Goal: Task Accomplishment & Management: Manage account settings

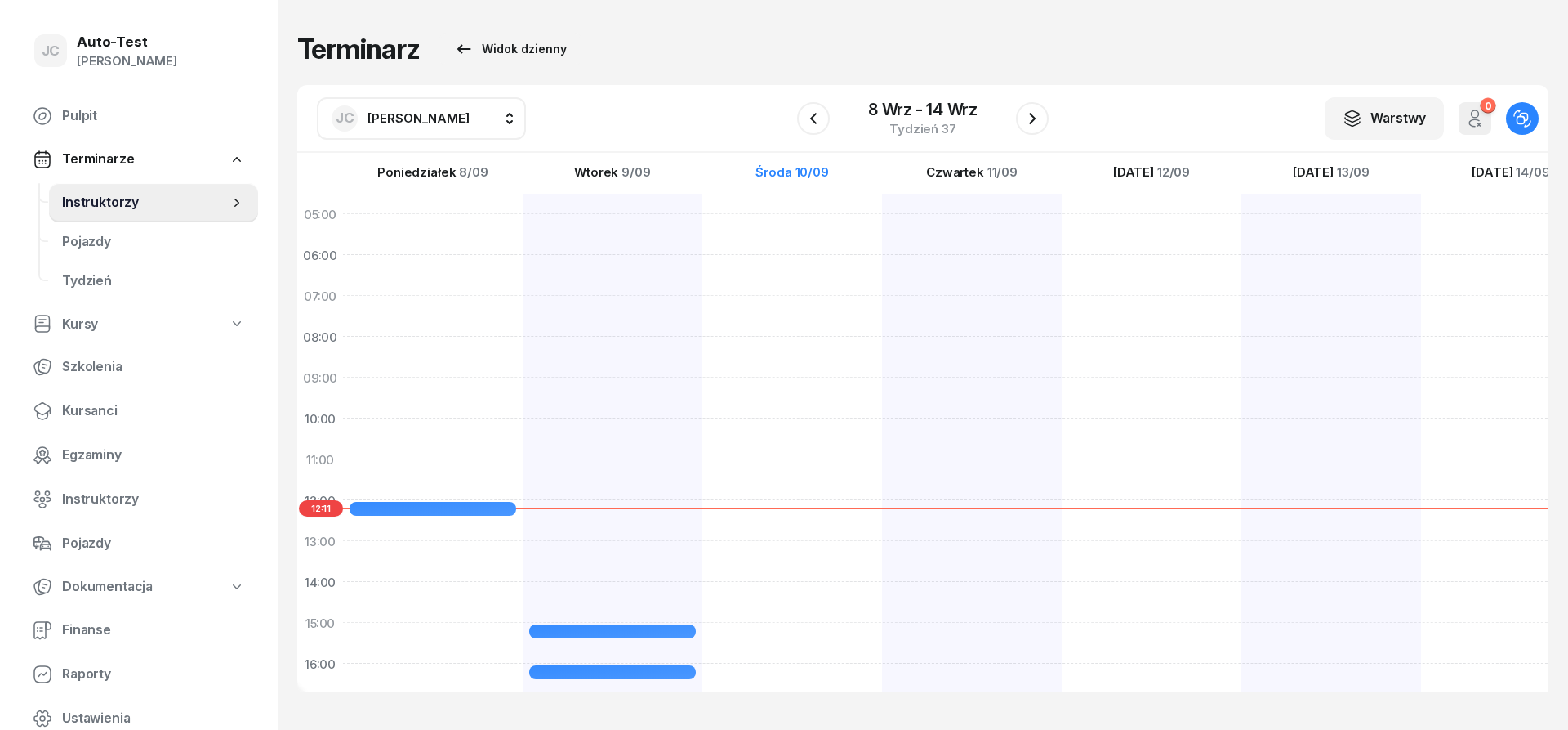
scroll to position [197, 0]
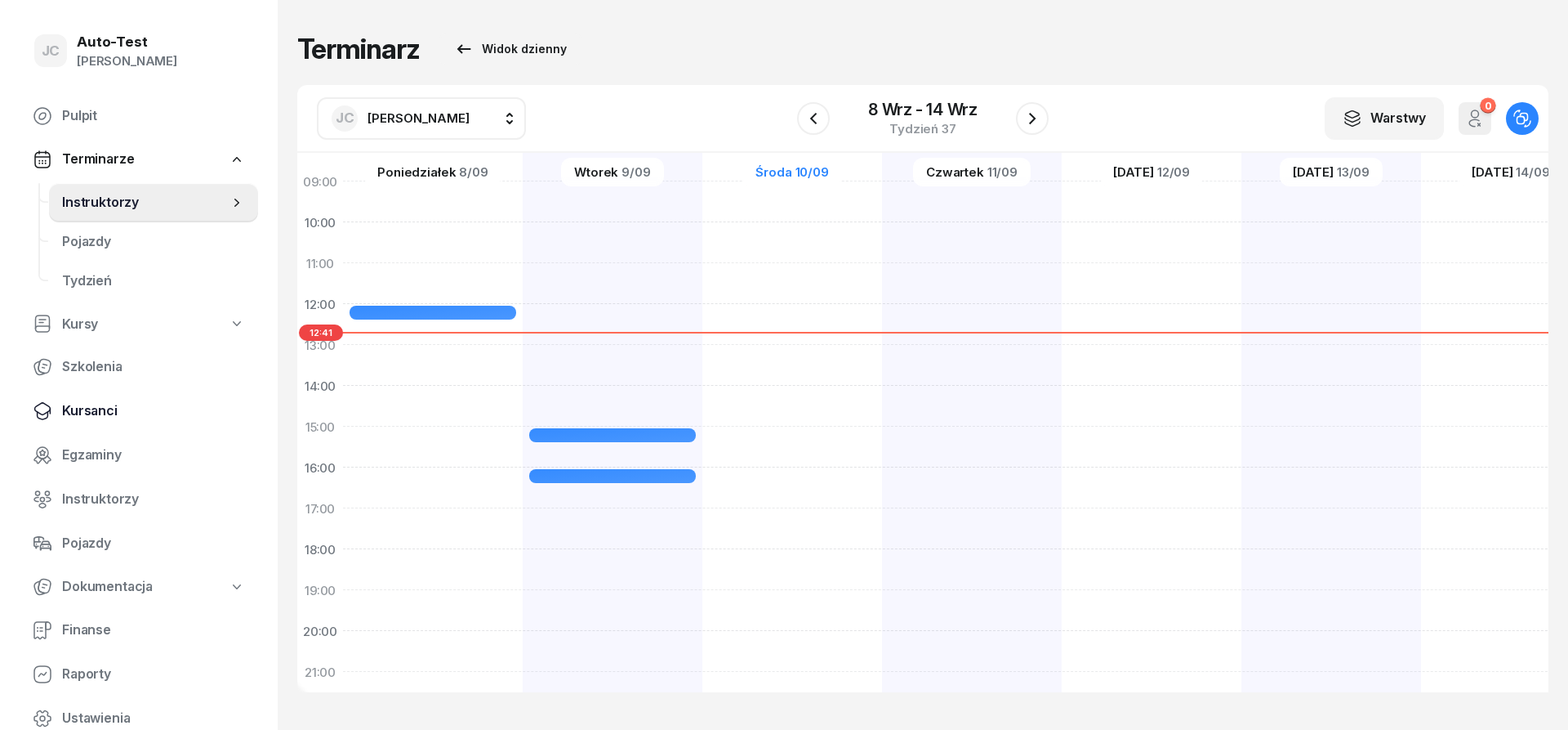
click at [137, 413] on span "Kursanci" at bounding box center [154, 411] width 183 height 21
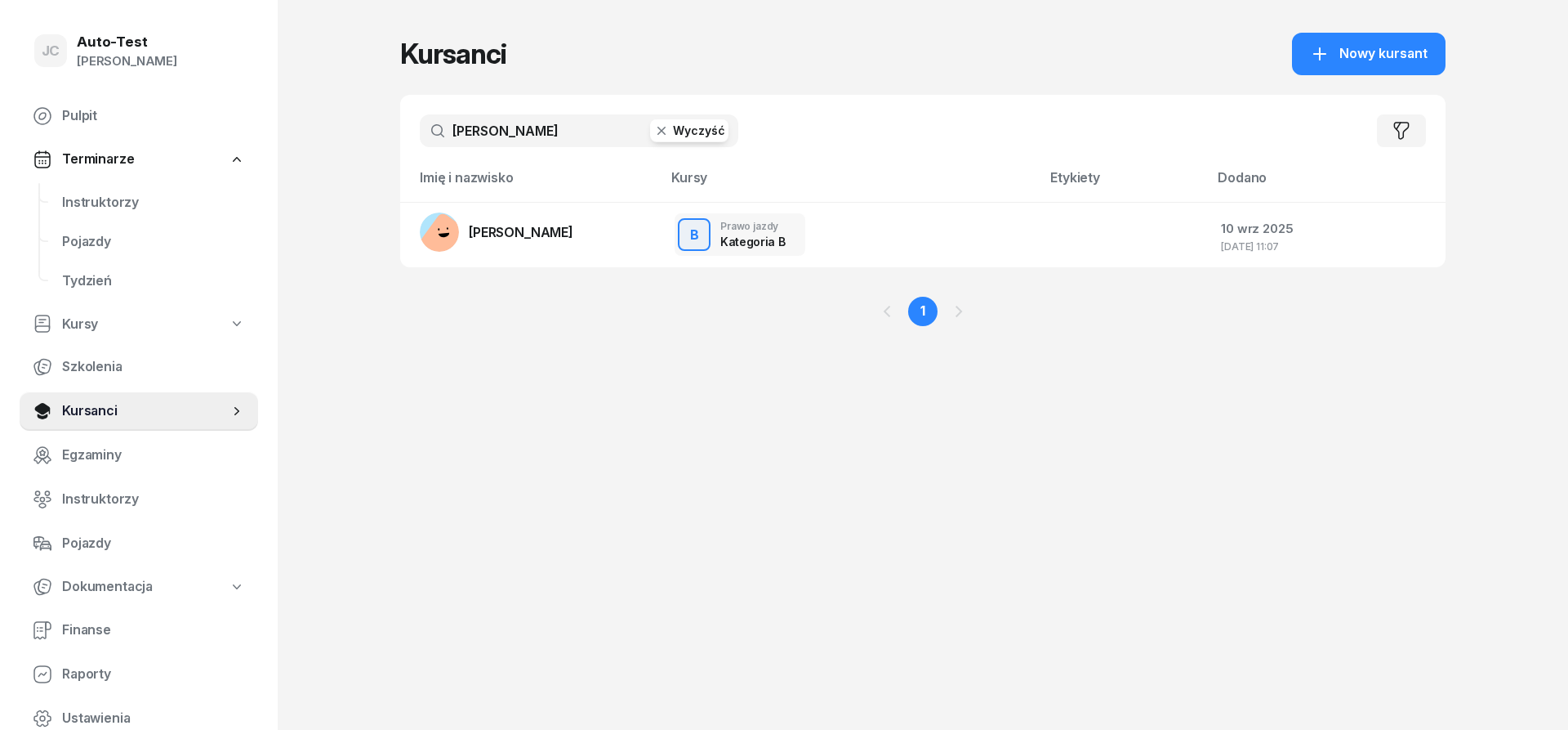
drag, startPoint x: 556, startPoint y: 119, endPoint x: 369, endPoint y: 125, distance: 187.1
click at [420, 125] on input "[PERSON_NAME]" at bounding box center [579, 131] width 318 height 33
type input "bechko"
click at [1336, 43] on button "Nowy kursant" at bounding box center [1369, 55] width 154 height 43
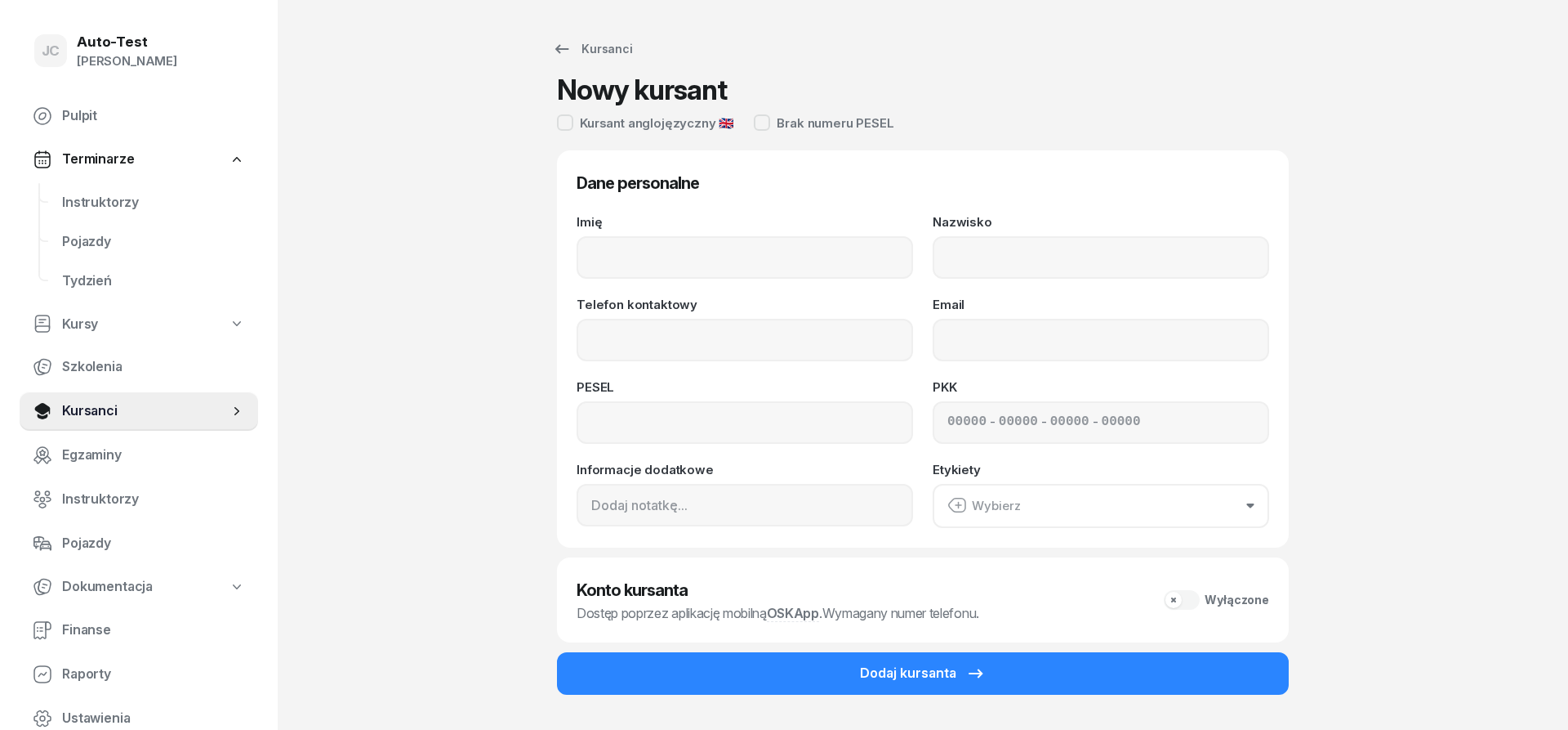
click at [726, 280] on div "Imię Nazwisko Telefon kontaktowy Email PESEL PKK - - - Informacje dodatkowe Ety…" at bounding box center [923, 372] width 693 height 312
click at [711, 247] on input "Imię" at bounding box center [745, 258] width 337 height 43
type input "[PERSON_NAME]"
click at [1052, 265] on input "Bechki" at bounding box center [1101, 258] width 337 height 43
type input "Bechko"
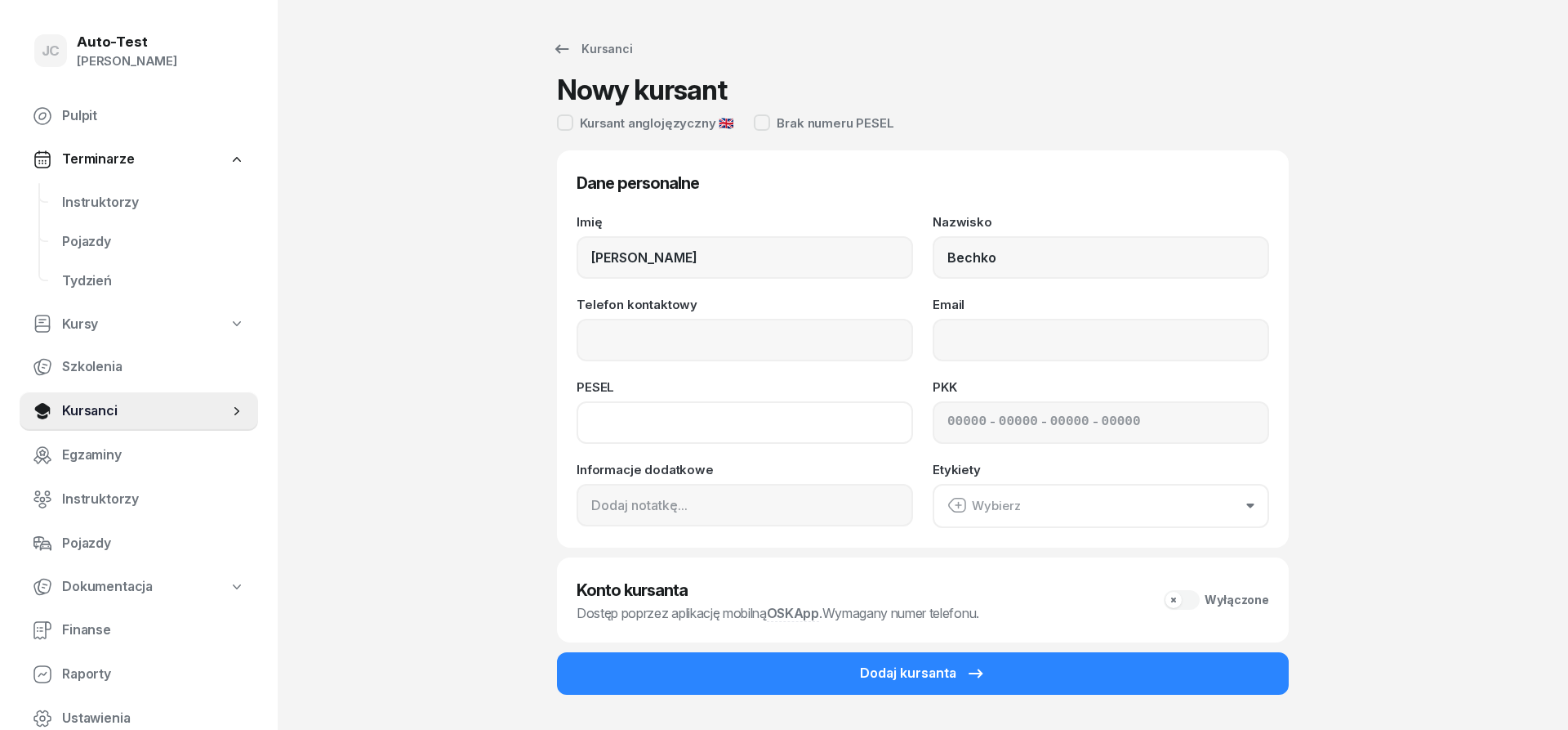
click at [685, 418] on input at bounding box center [745, 422] width 337 height 43
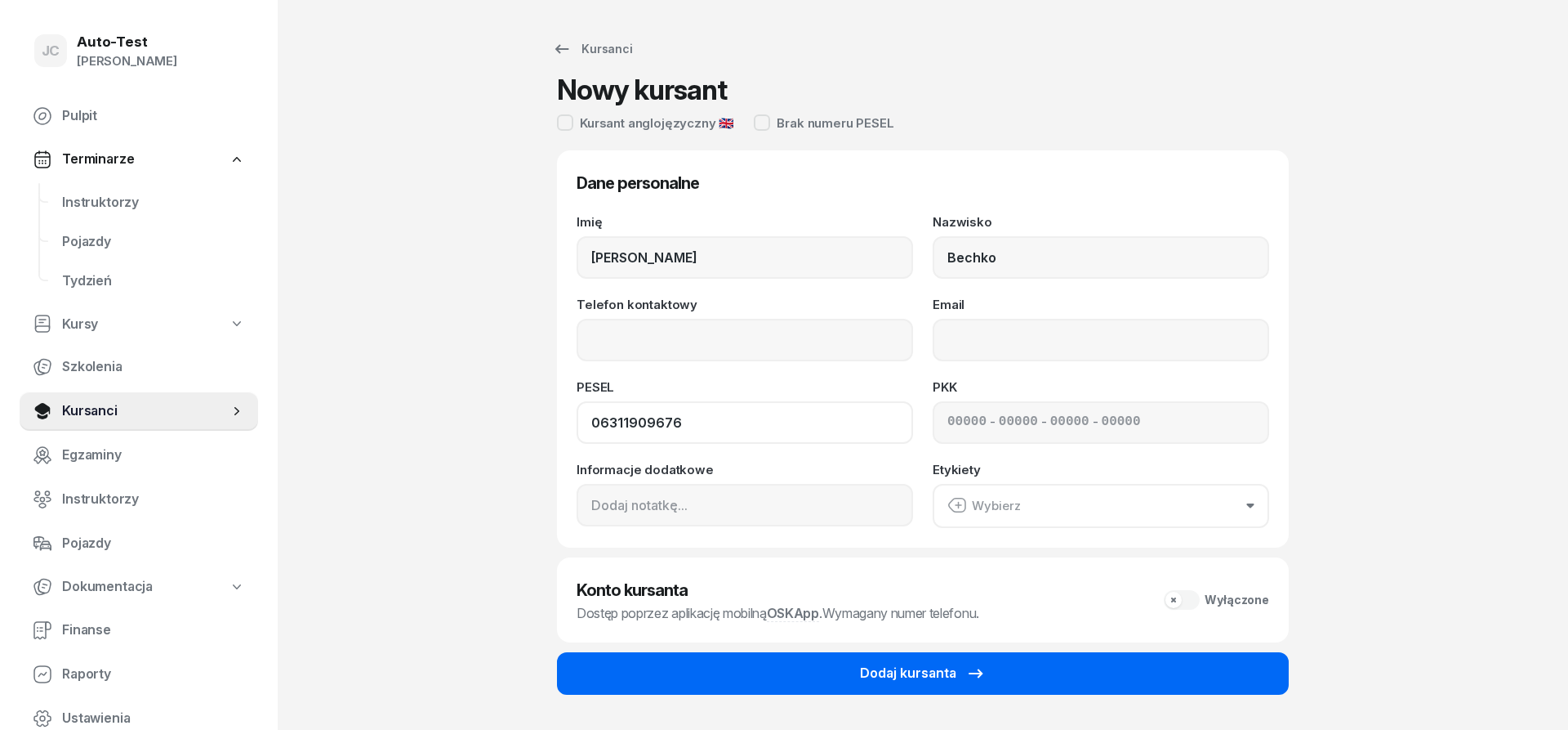
type input "06311909676"
click at [889, 664] on div "Dodaj kursanta" at bounding box center [922, 674] width 125 height 21
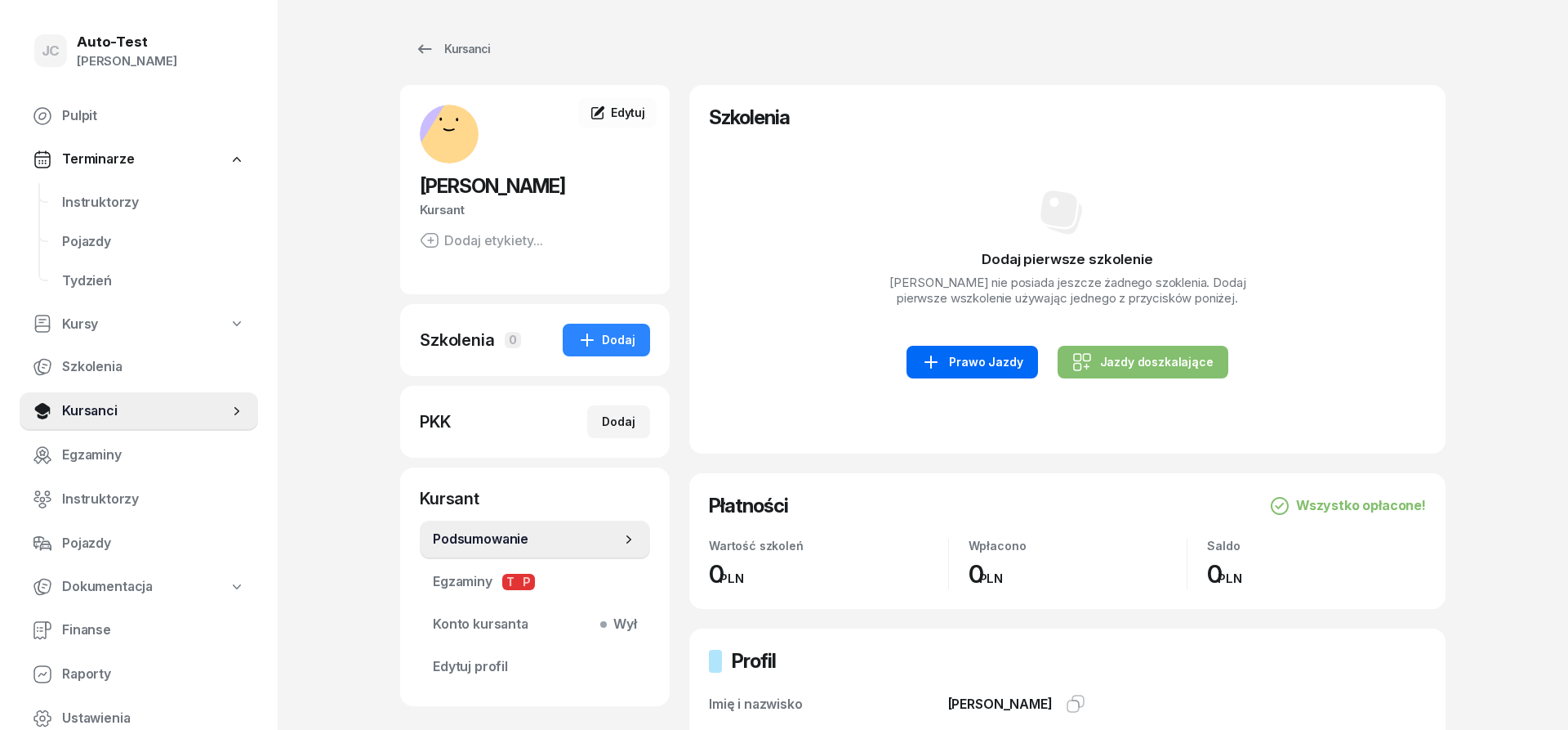
click at [971, 354] on div "Prawo Jazdy" at bounding box center [972, 362] width 101 height 19
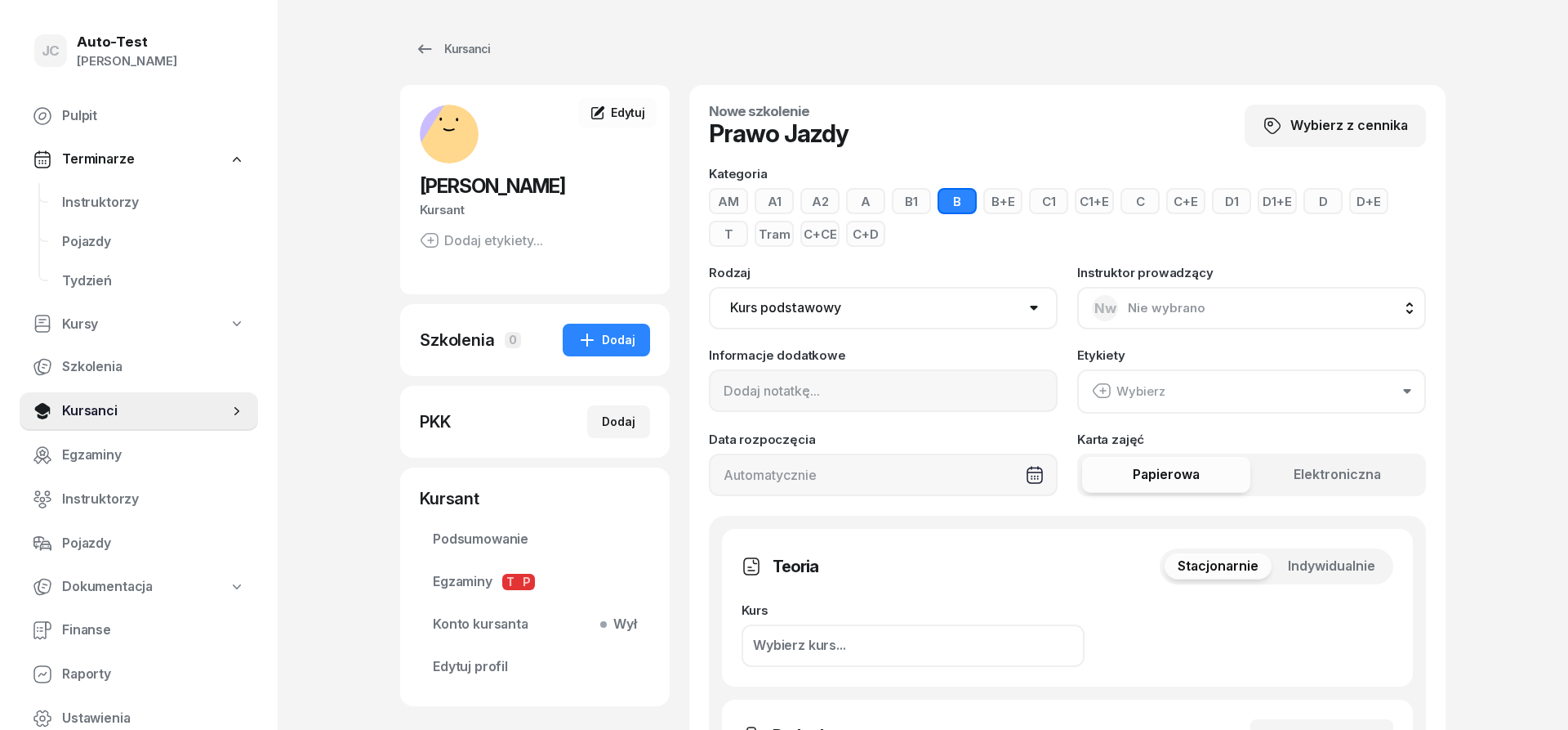
click at [1297, 566] on span "Indywidualnie" at bounding box center [1332, 566] width 88 height 21
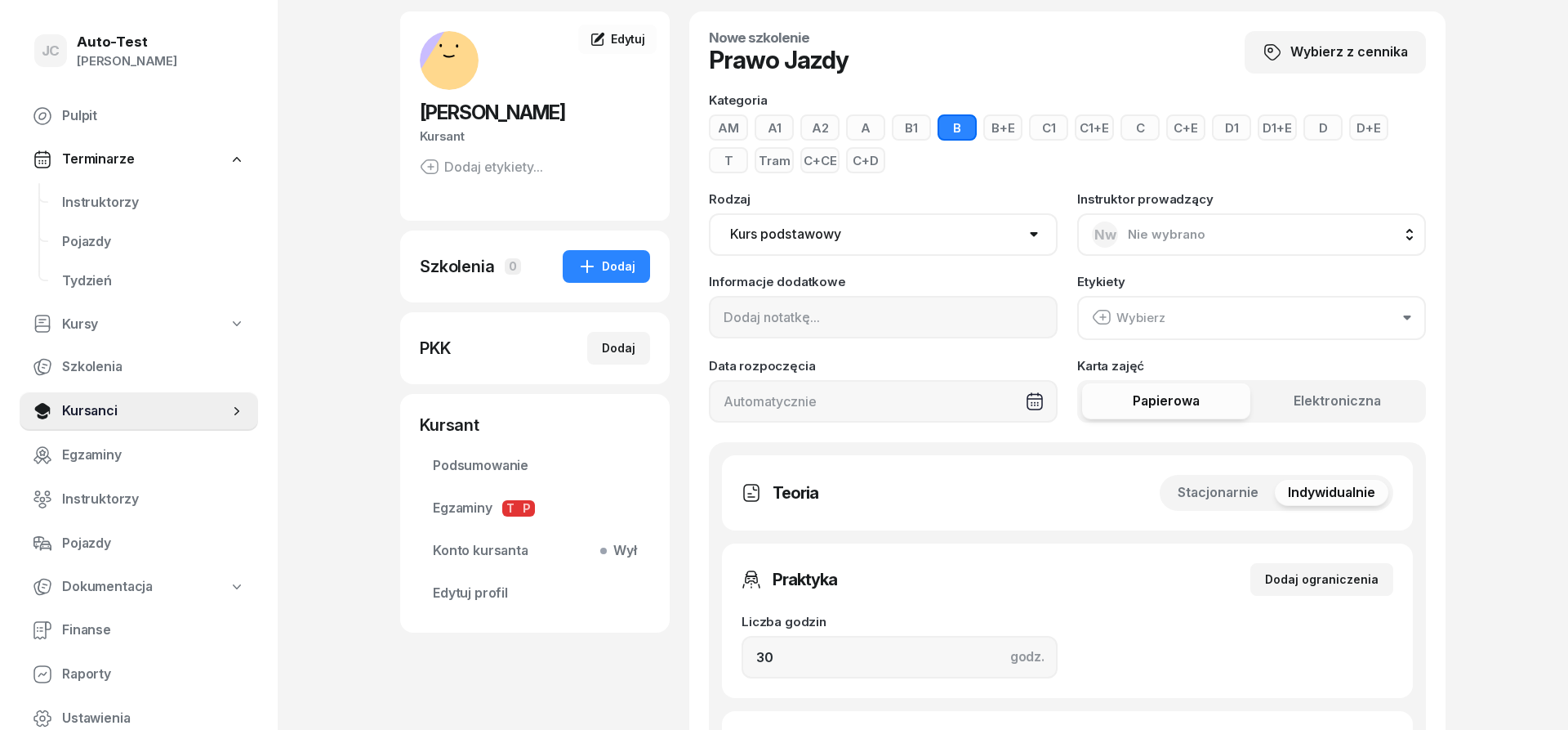
scroll to position [166, 0]
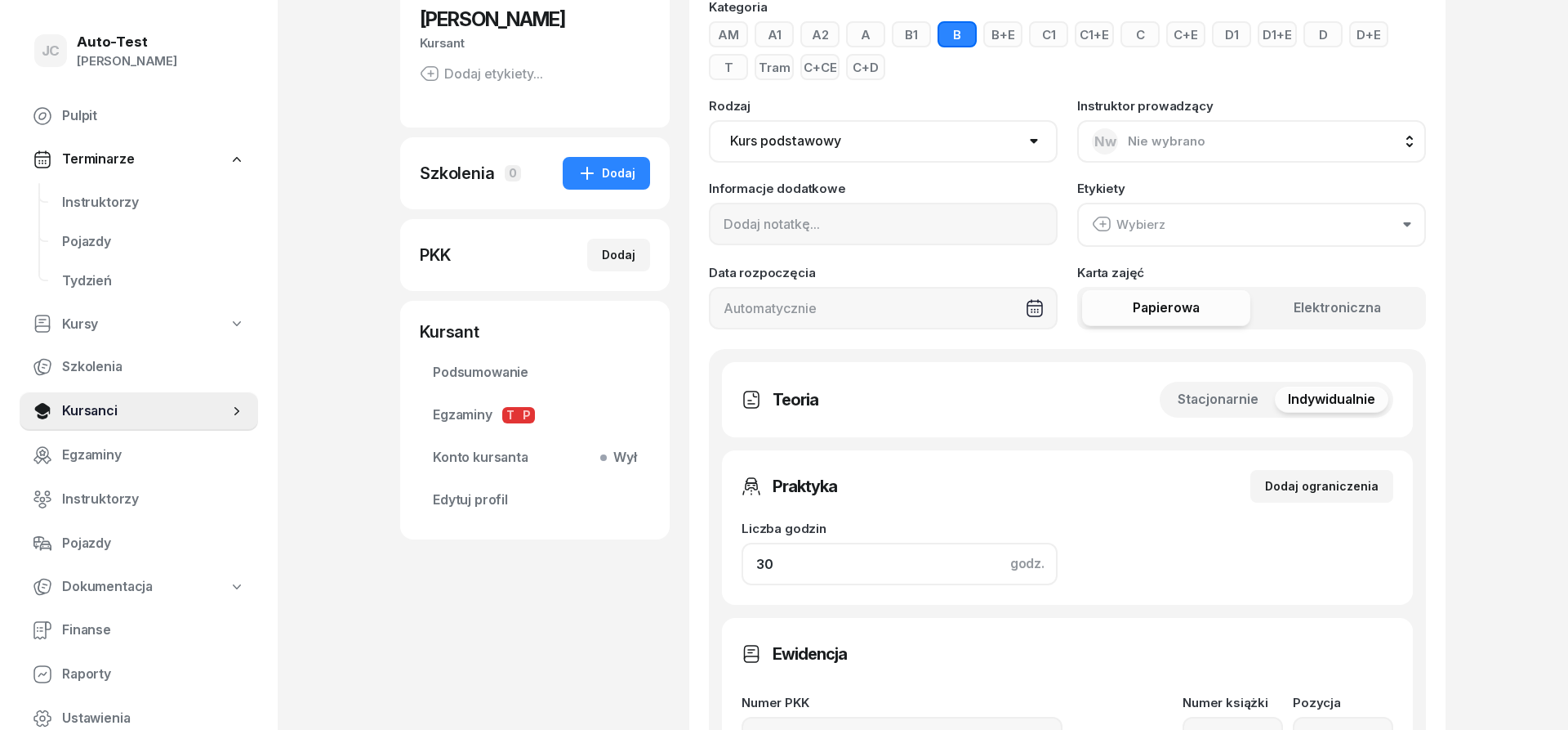
drag, startPoint x: 842, startPoint y: 563, endPoint x: 585, endPoint y: 566, distance: 257.0
click at [741, 564] on input "30" at bounding box center [899, 565] width 316 height 43
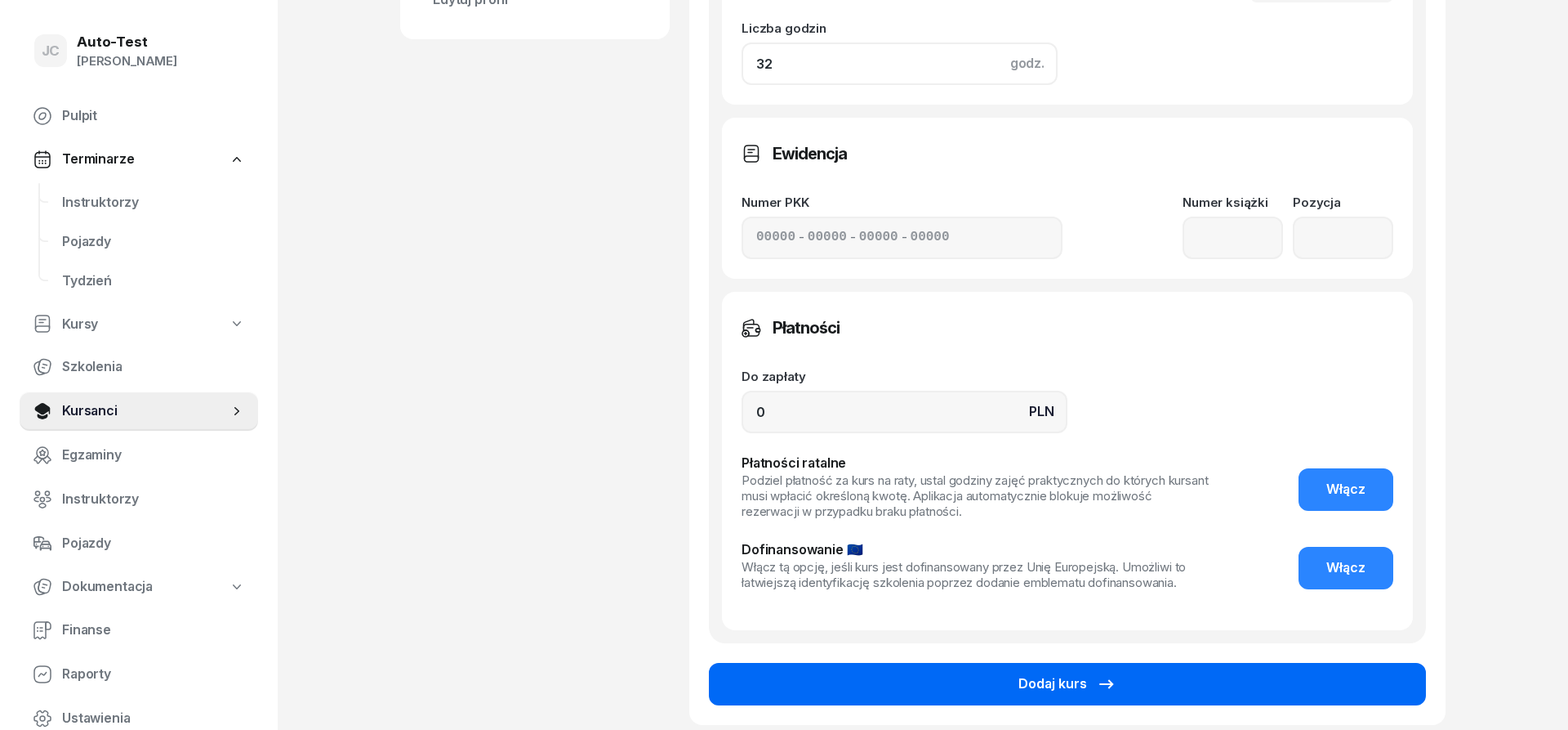
type input "32"
click at [885, 664] on button "Dodaj kurs" at bounding box center [1067, 684] width 717 height 43
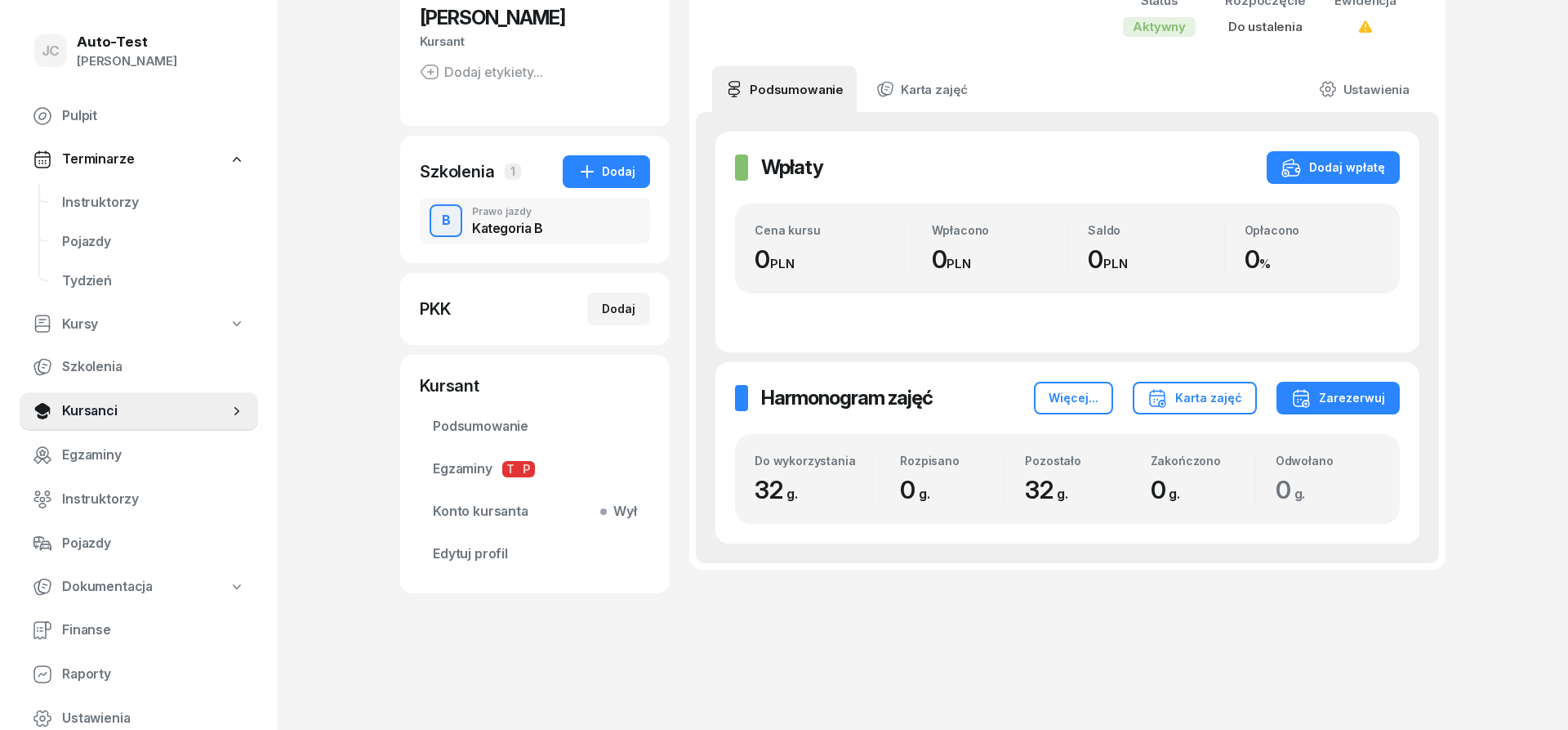
scroll to position [167, 0]
click at [151, 190] on link "Instruktorzy" at bounding box center [153, 202] width 209 height 39
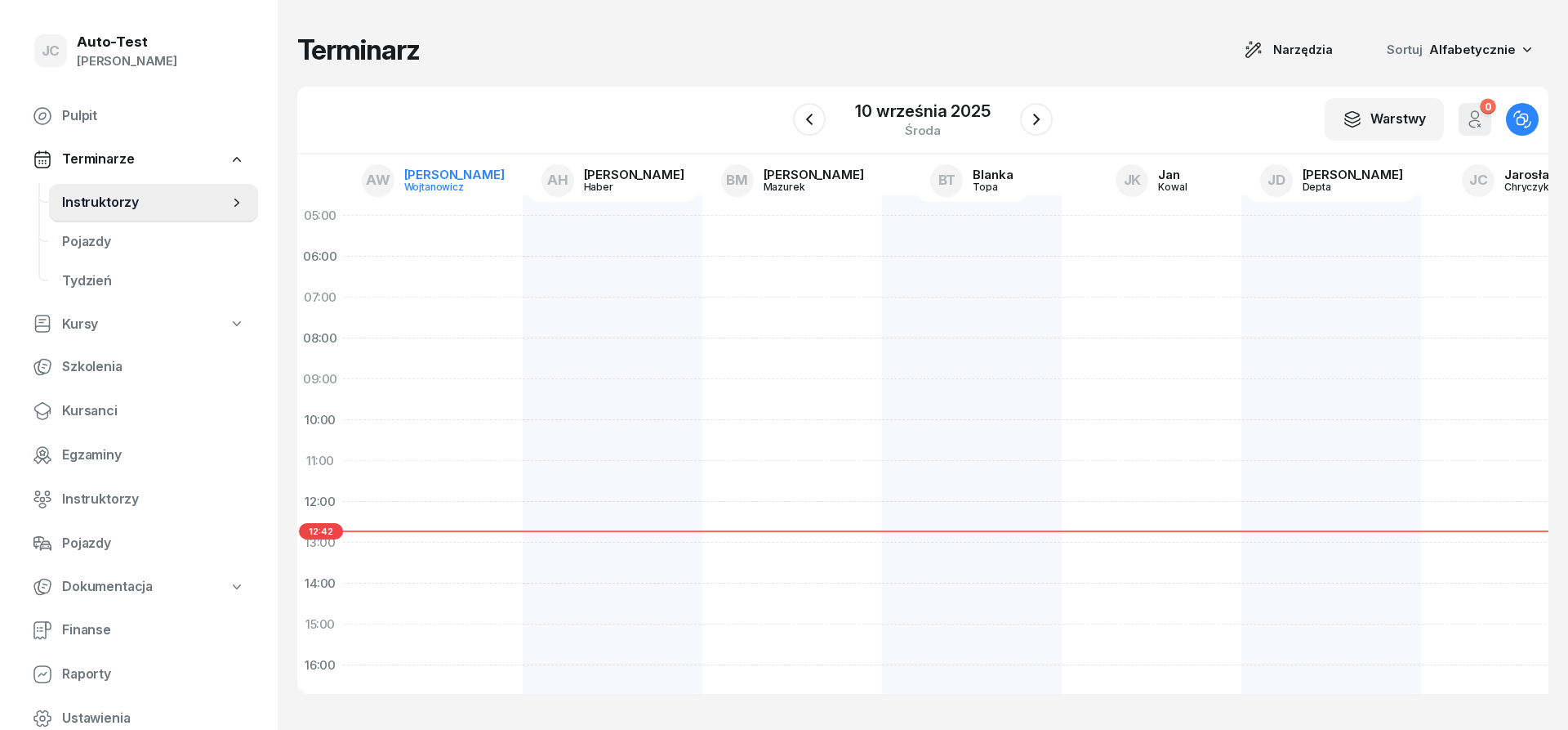
click at [481, 182] on div "Wojtanowicz" at bounding box center [444, 186] width 79 height 11
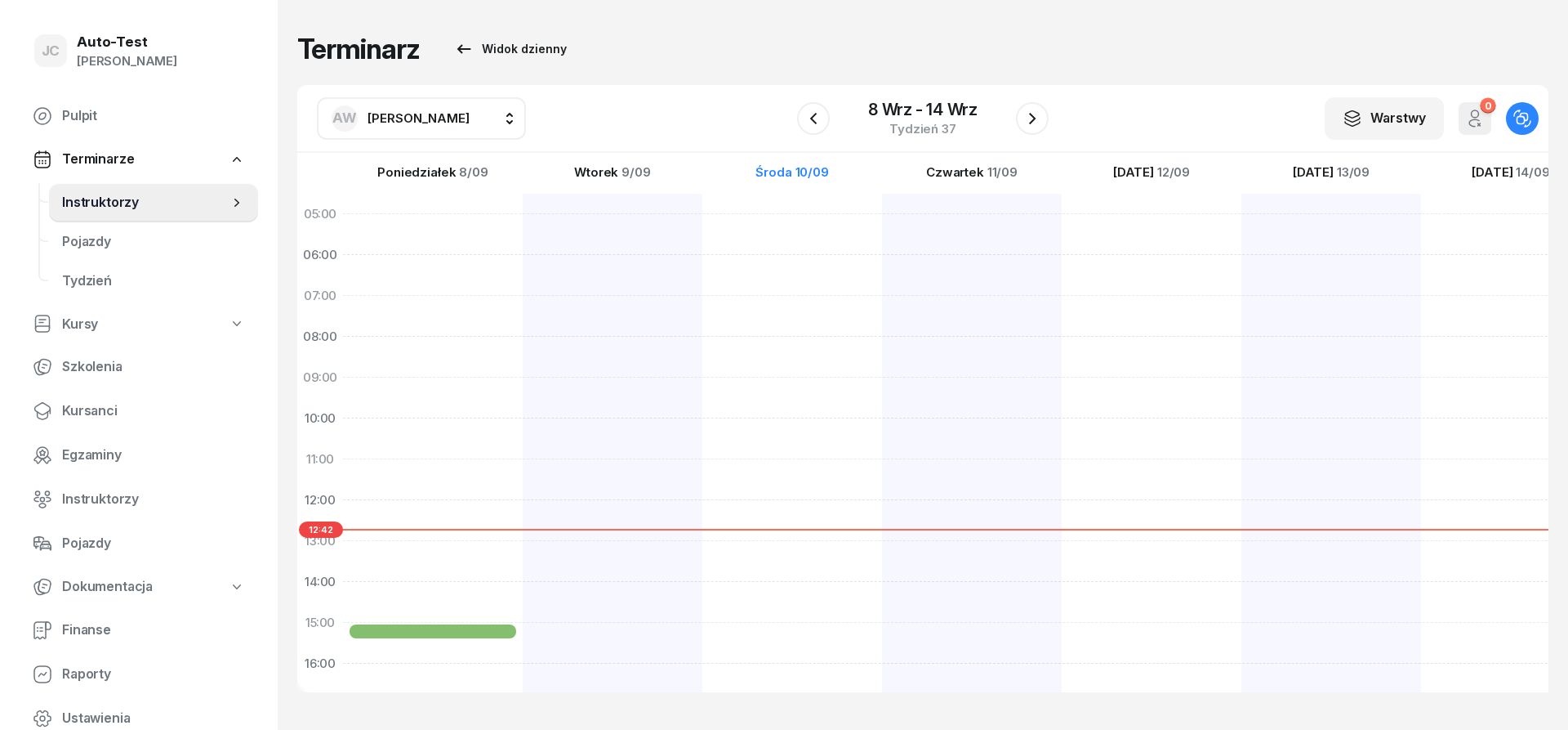
drag, startPoint x: 390, startPoint y: 137, endPoint x: 393, endPoint y: 128, distance: 9.5
click at [391, 135] on div "AW [PERSON_NAME] AW [PERSON_NAME] AH [PERSON_NAME] BM [PERSON_NAME] BT [PERSON_…" at bounding box center [923, 119] width 1251 height 68
click at [395, 120] on span "[PERSON_NAME]" at bounding box center [418, 118] width 102 height 16
type input "chry"
click at [477, 232] on span "[PERSON_NAME]" at bounding box center [426, 227] width 100 height 21
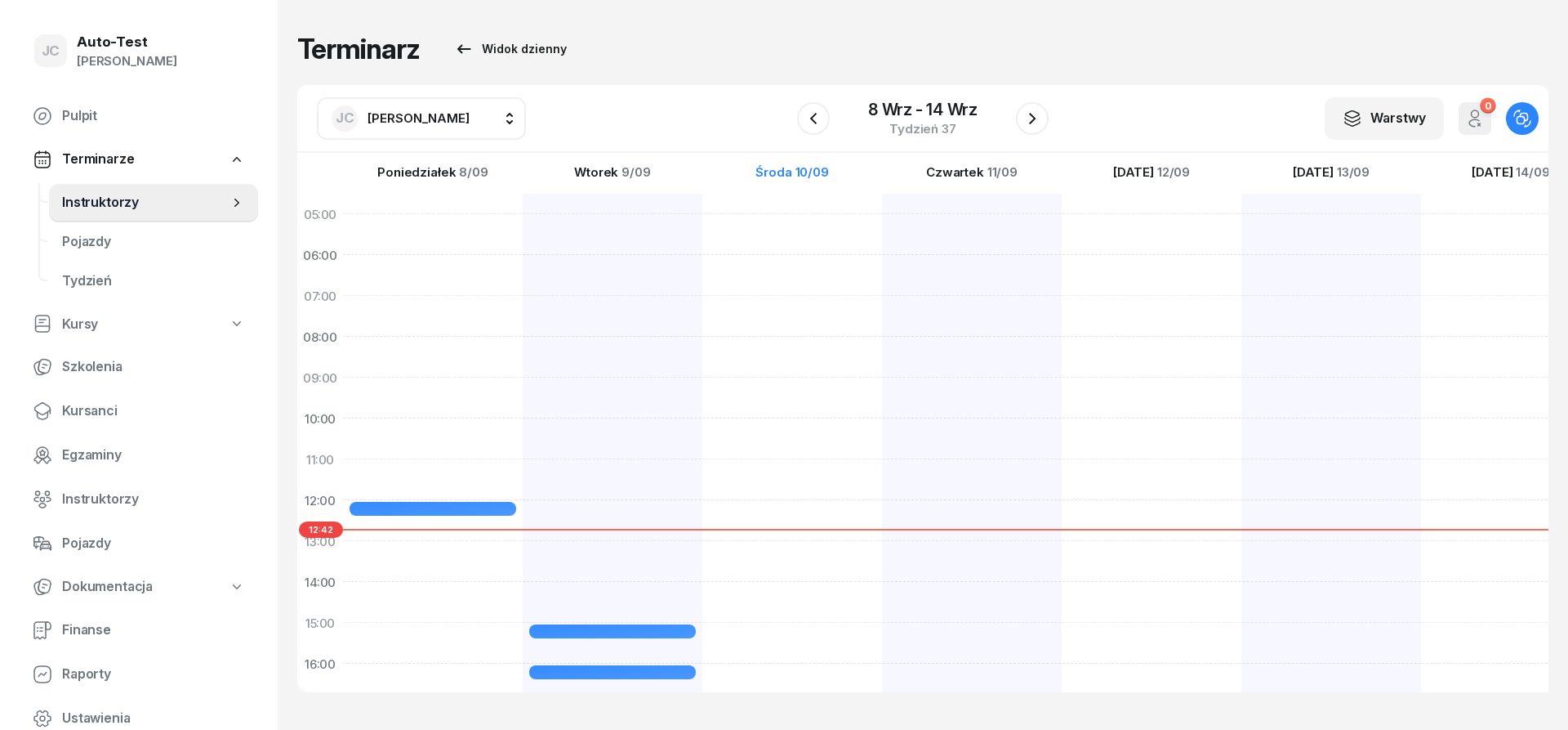
click at [772, 513] on div at bounding box center [792, 602] width 180 height 818
select select "12"
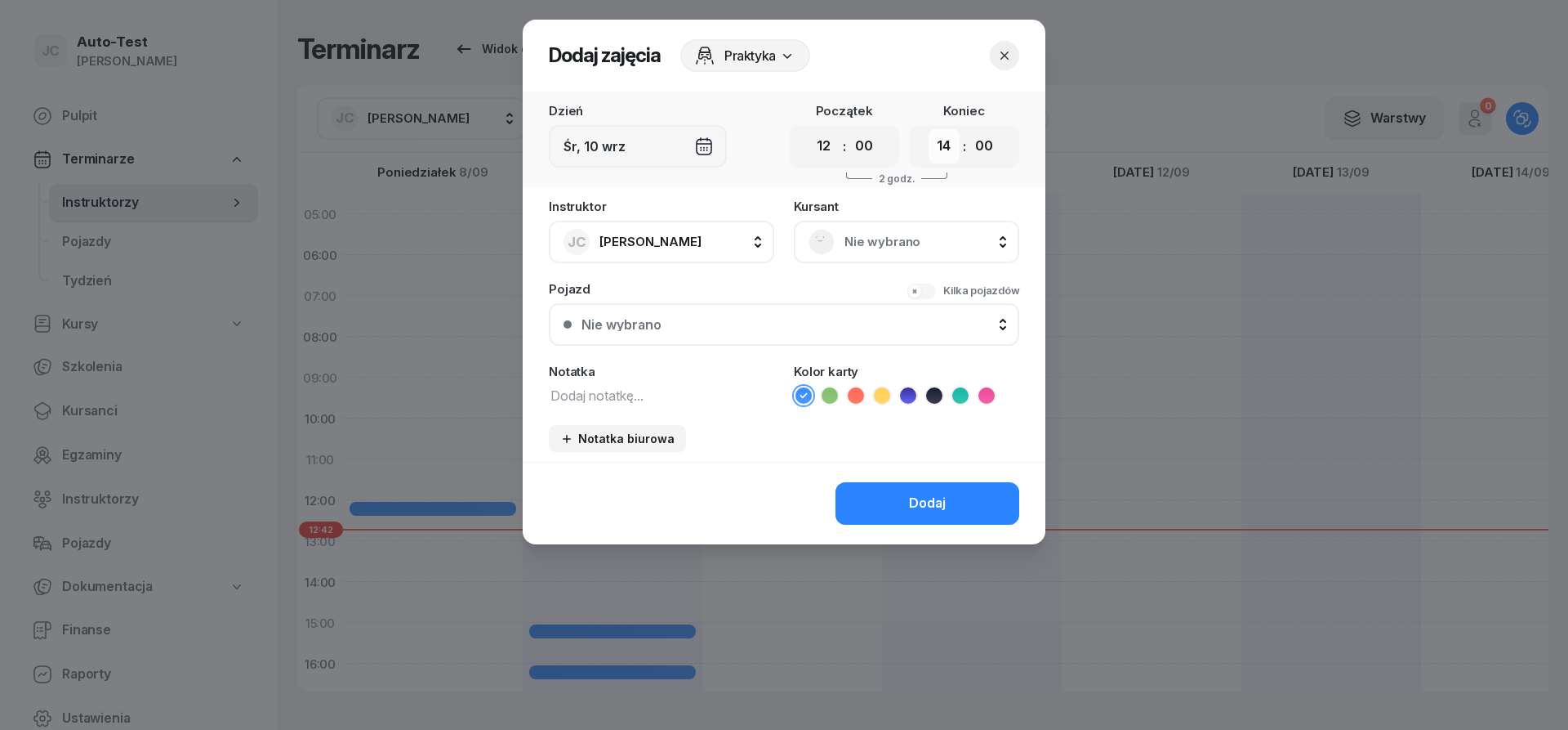
click at [929, 129] on select "00 01 02 03 04 05 06 07 08 09 10 11 12 13 14 15 16 17 18 19 20 21 22 23" at bounding box center [944, 146] width 31 height 34
select select "12"
click option "12" at bounding box center [0, 0] width 0 height 0
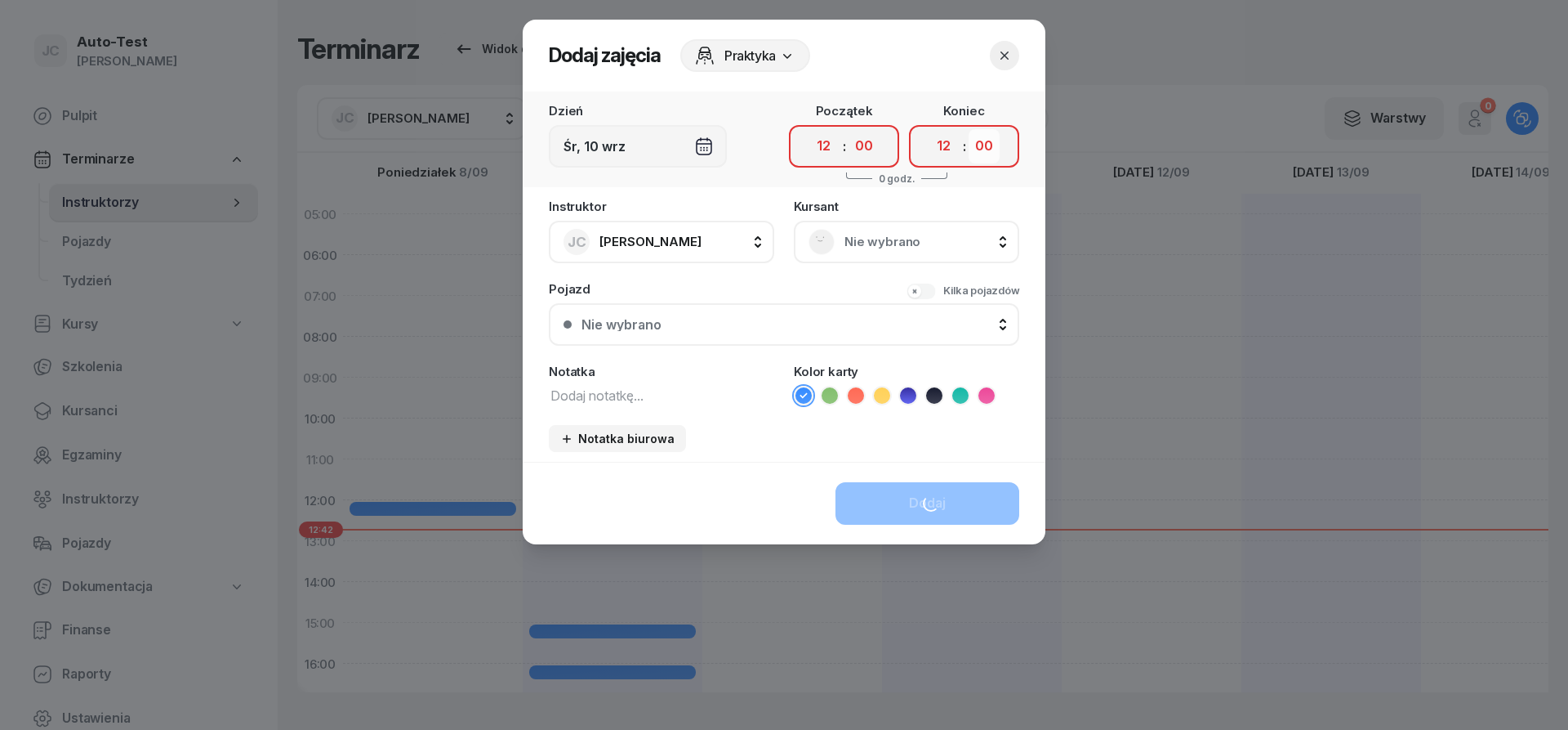
click at [969, 129] on select "00 05 10 15 20 25 30 35 40 45 50 55" at bounding box center [984, 146] width 31 height 34
select select "25"
click option "25" at bounding box center [0, 0] width 0 height 0
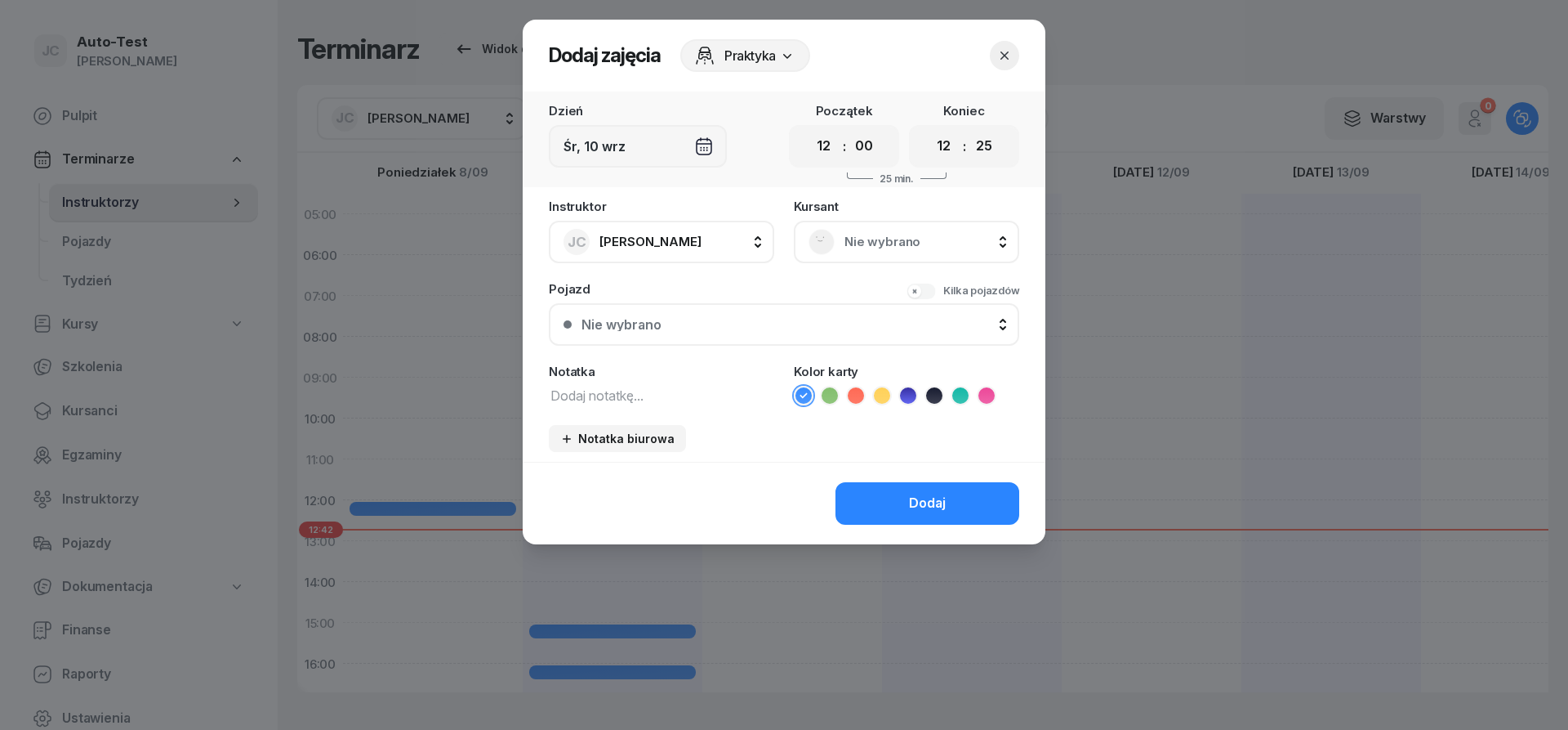
click at [872, 251] on span "Nie wybrano" at bounding box center [924, 242] width 160 height 21
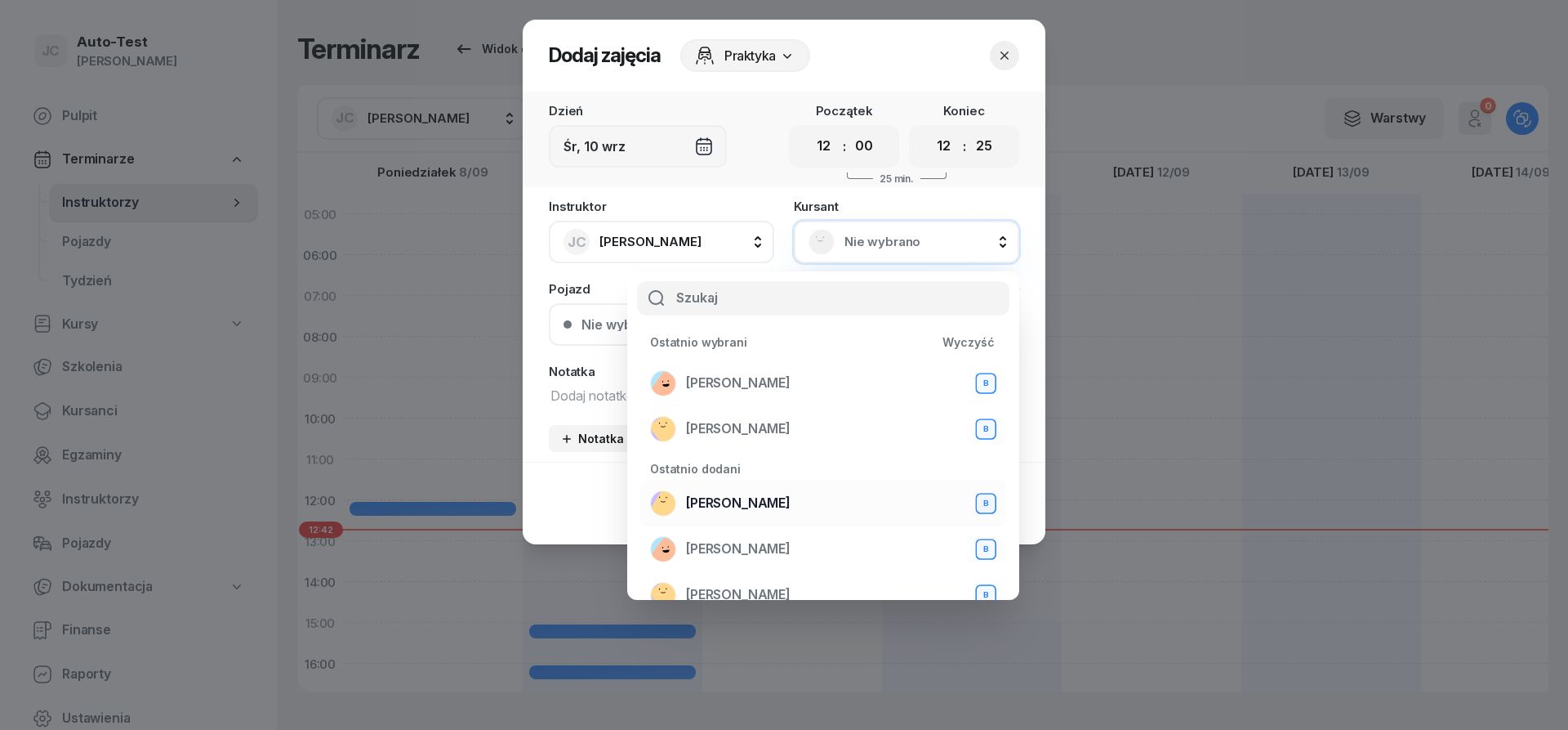
click at [767, 511] on span "[PERSON_NAME]" at bounding box center [737, 503] width 104 height 21
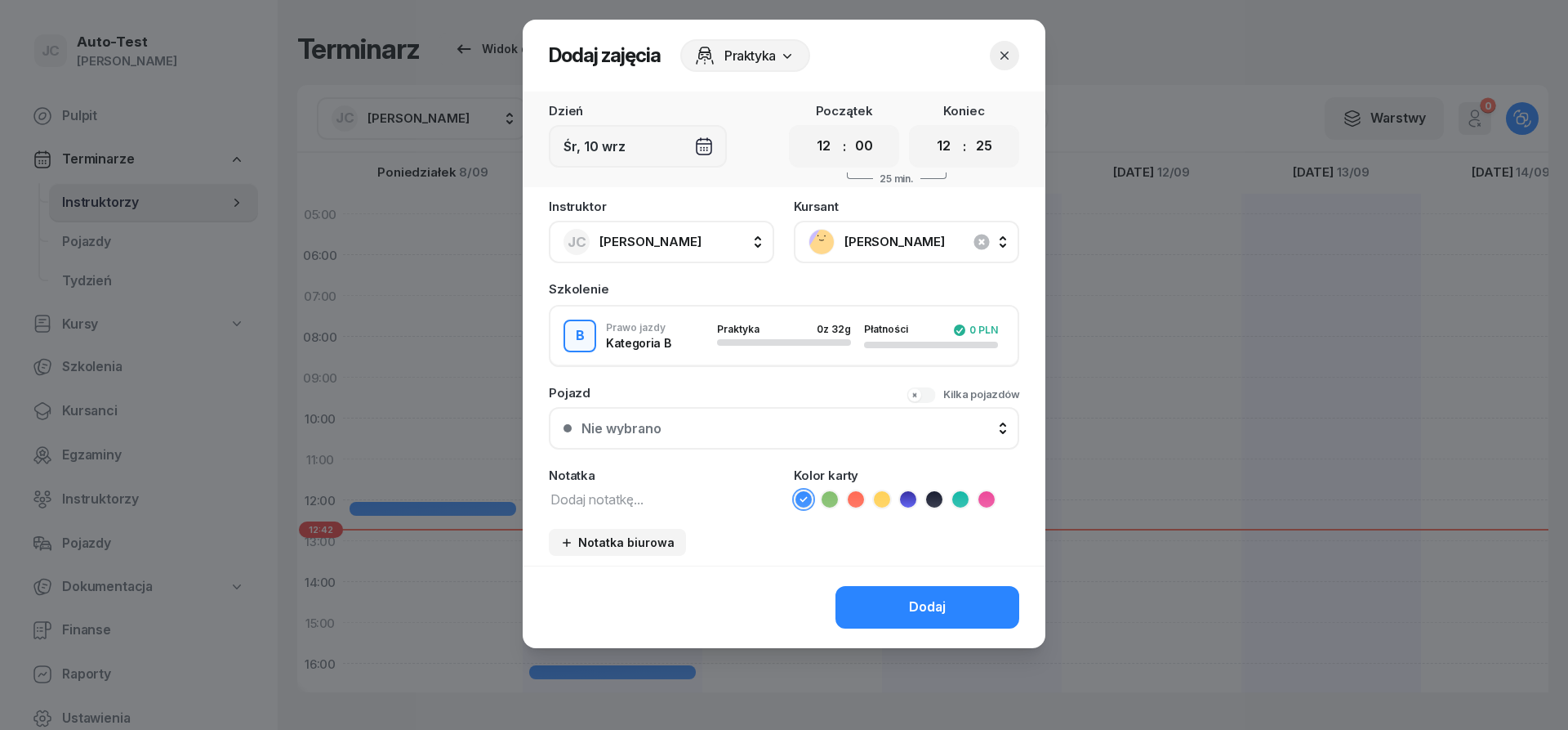
click at [675, 415] on button "Nie wybrano" at bounding box center [784, 428] width 471 height 43
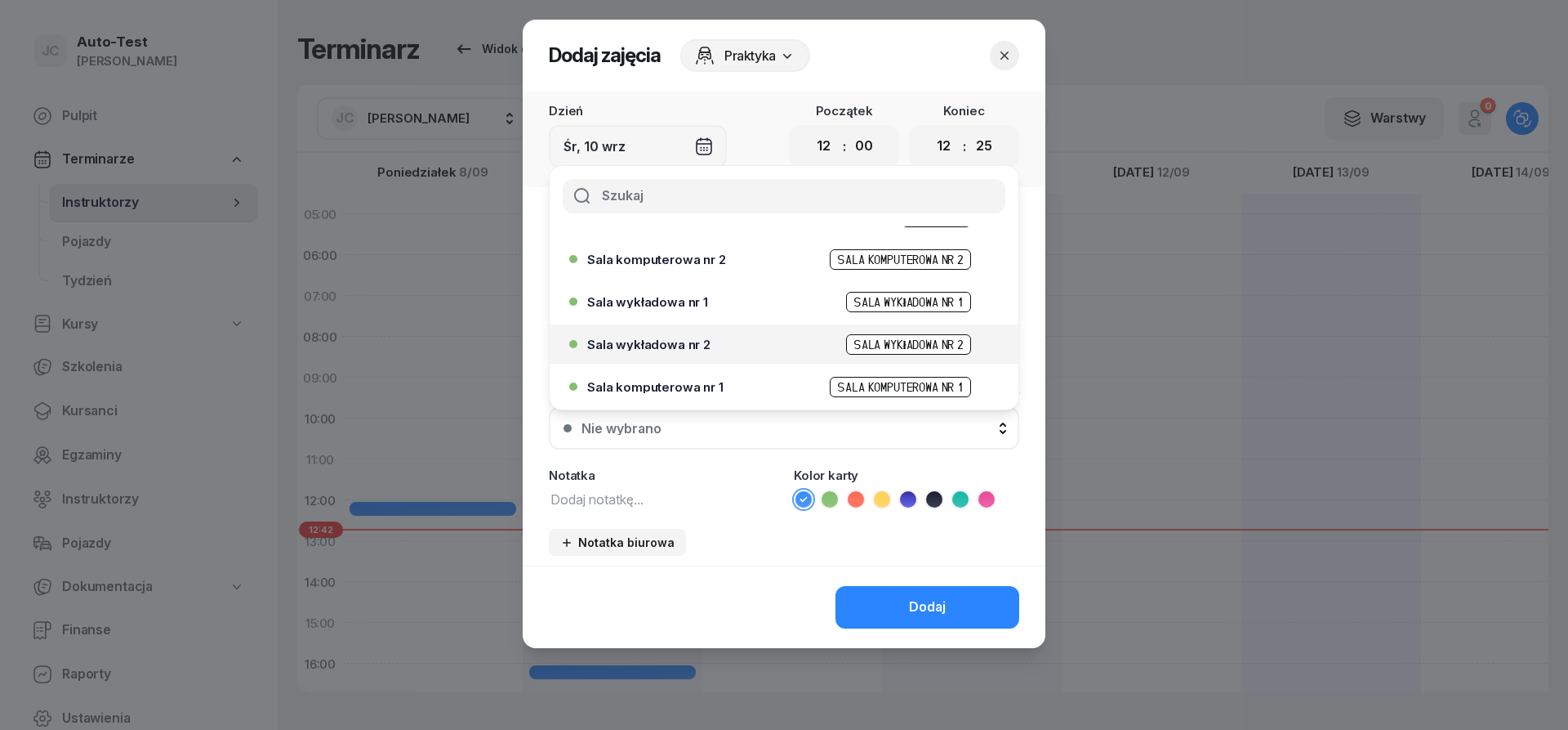
scroll to position [500, 0]
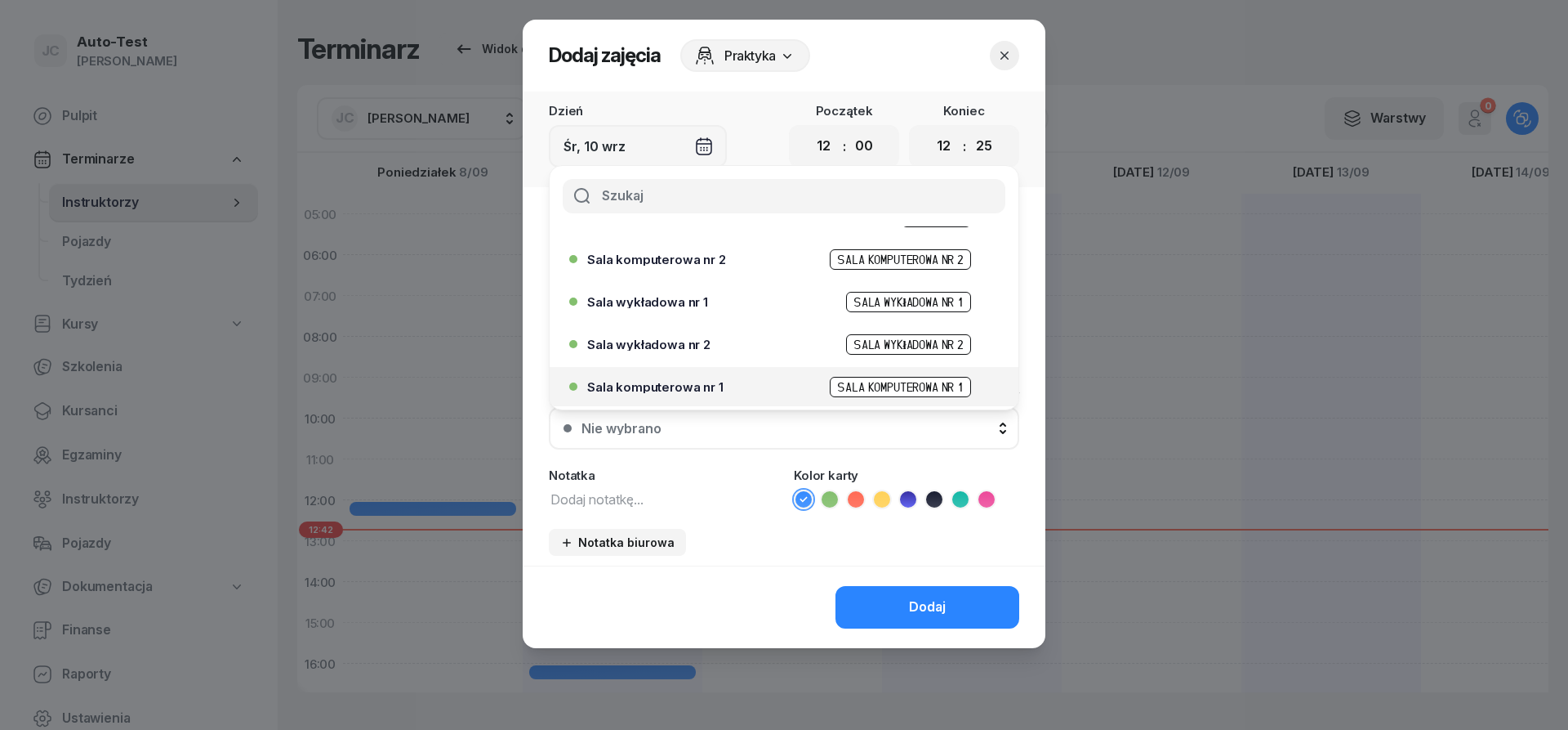
click at [721, 386] on div "Sala komputerowa nr 1 Sala komputerowa nr 1" at bounding box center [788, 386] width 402 height 20
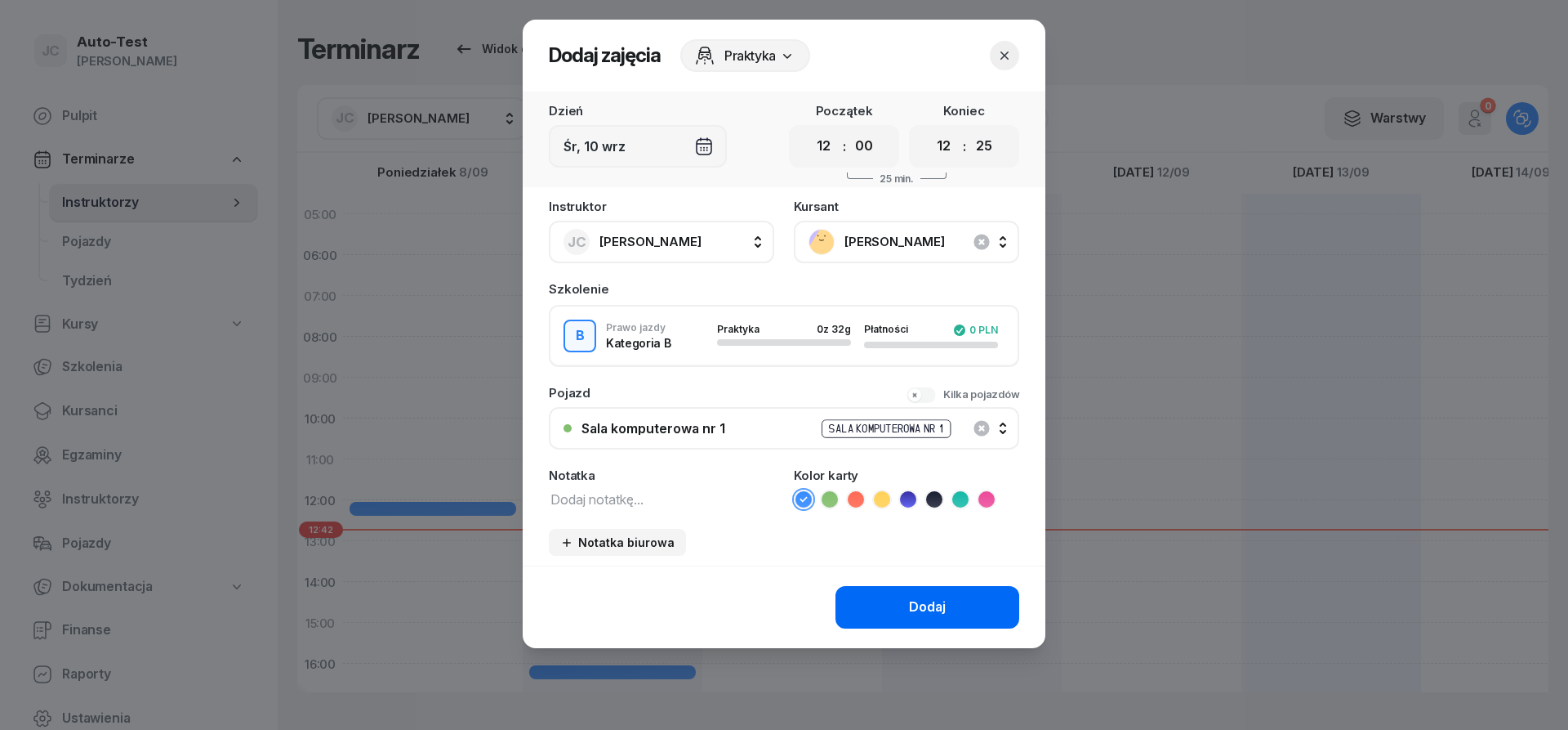
click at [930, 620] on button "Dodaj" at bounding box center [927, 607] width 184 height 43
